Goal: Navigation & Orientation: Find specific page/section

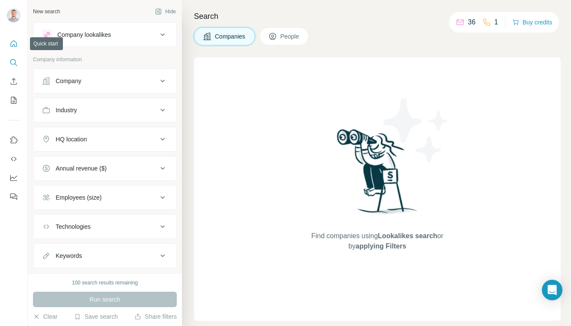
click at [15, 42] on icon "Quick start" at bounding box center [13, 43] width 9 height 9
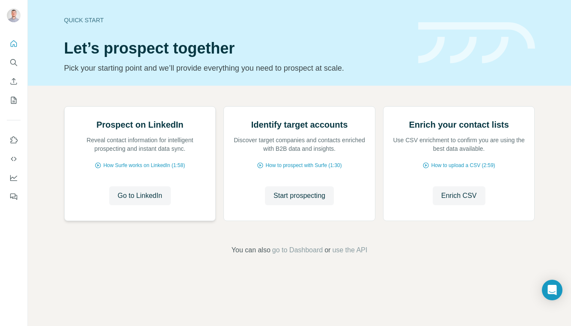
scroll to position [34, 0]
click at [132, 201] on span "Go to LinkedIn" at bounding box center [140, 195] width 45 height 10
click at [11, 145] on button "Use Surfe on LinkedIn" at bounding box center [14, 139] width 14 height 15
